Goal: Book appointment/travel/reservation

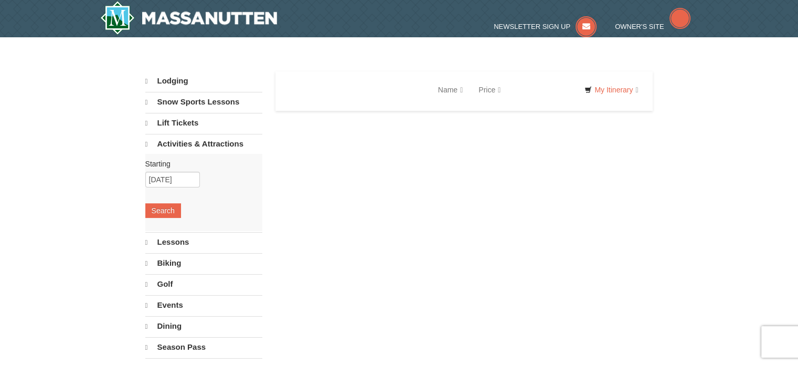
select select "9"
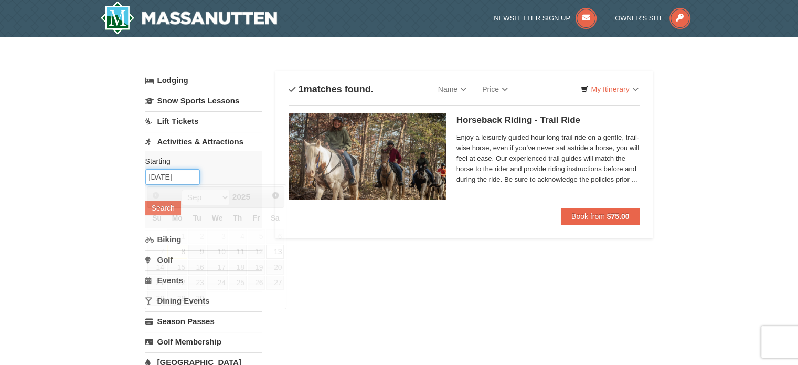
click at [193, 176] on input "09/13/2025" at bounding box center [172, 177] width 55 height 16
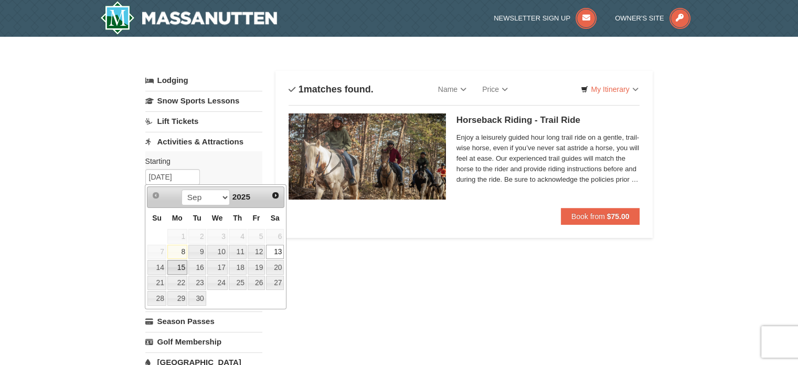
click at [173, 268] on link "15" at bounding box center [177, 267] width 20 height 15
type input "[DATE]"
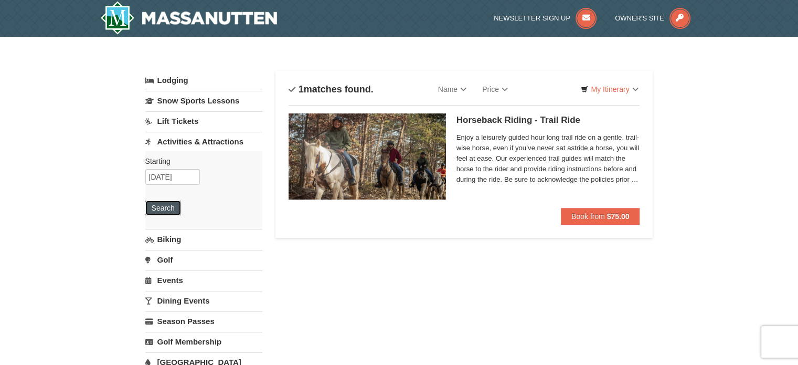
click at [155, 209] on button "Search" at bounding box center [163, 207] width 36 height 15
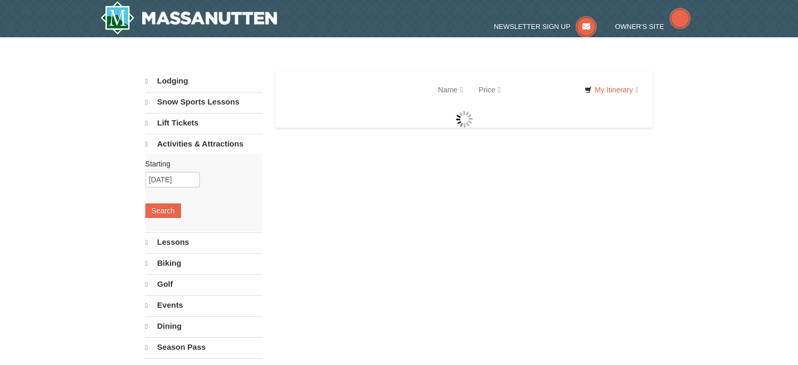
select select "9"
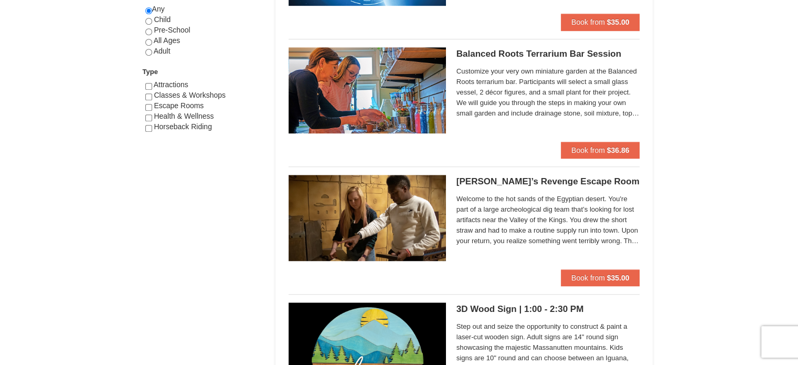
scroll to position [735, 0]
